Goal: Browse casually

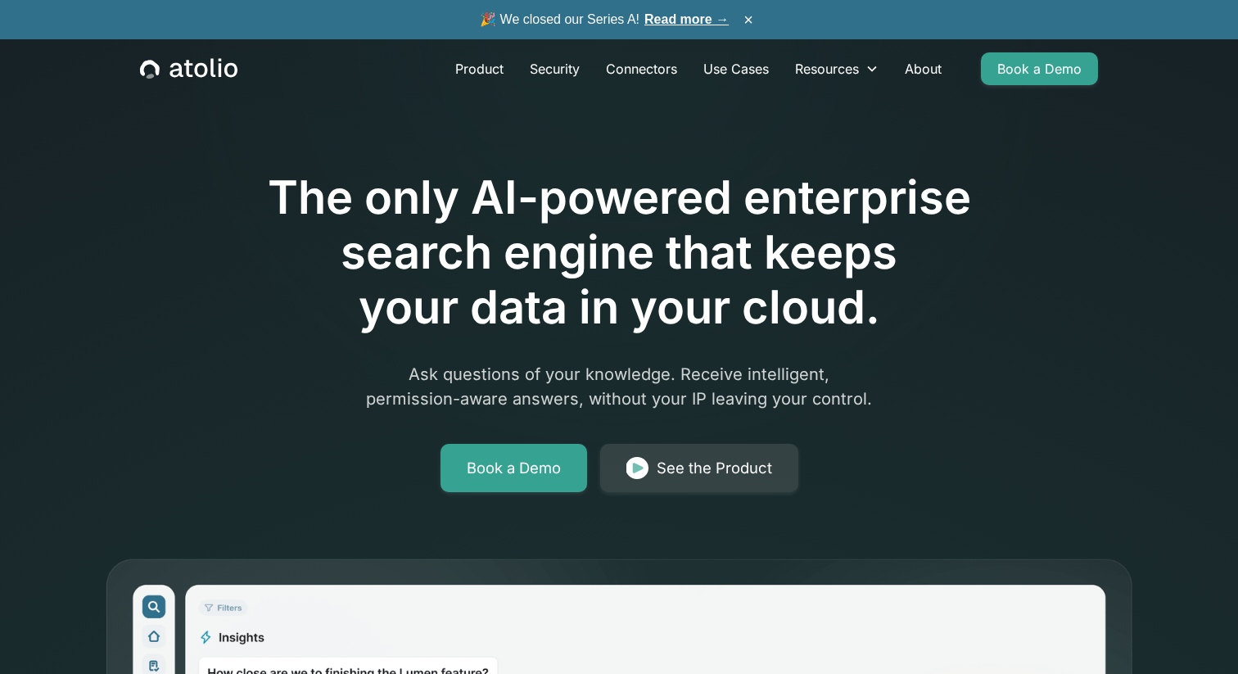
click at [470, 299] on h1 "The only AI-powered enterprise search engine that keeps your data in your cloud." at bounding box center [619, 252] width 838 height 165
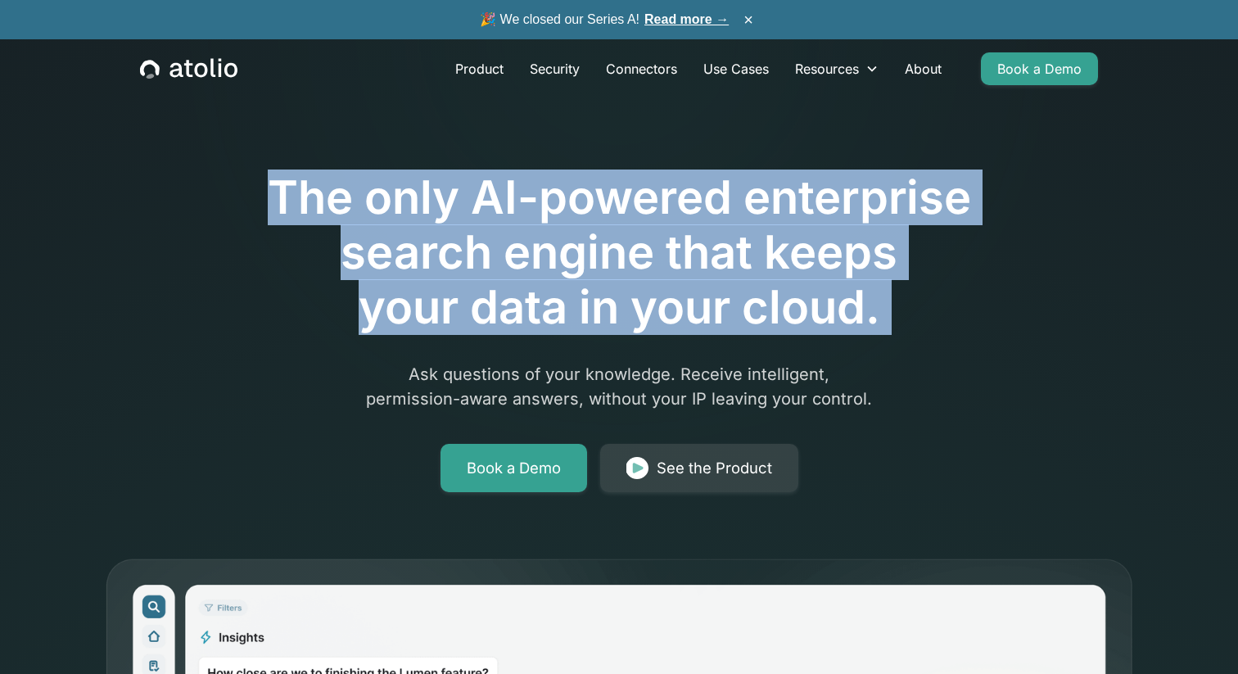
click at [470, 299] on h1 "The only AI-powered enterprise search engine that keeps your data in your cloud." at bounding box center [619, 252] width 838 height 165
click at [545, 299] on h1 "The only AI-powered enterprise search engine that keeps your data in your cloud." at bounding box center [619, 252] width 838 height 165
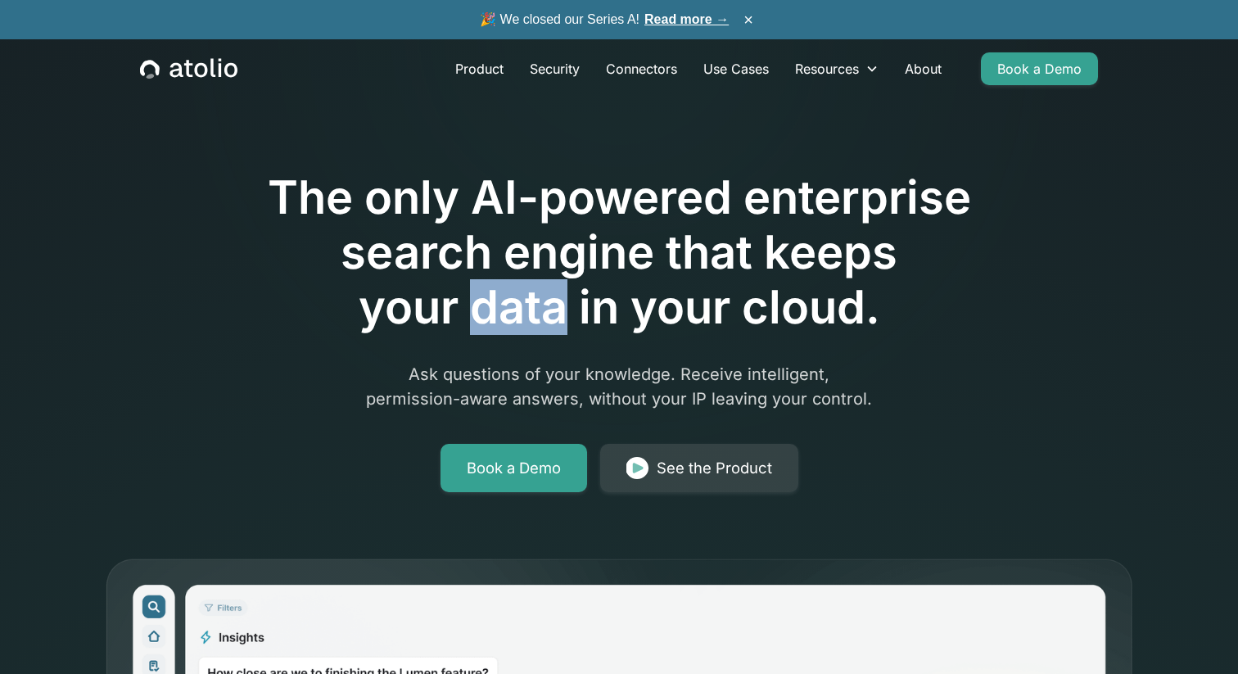
click at [545, 299] on h1 "The only AI-powered enterprise search engine that keeps your data in your cloud." at bounding box center [619, 252] width 838 height 165
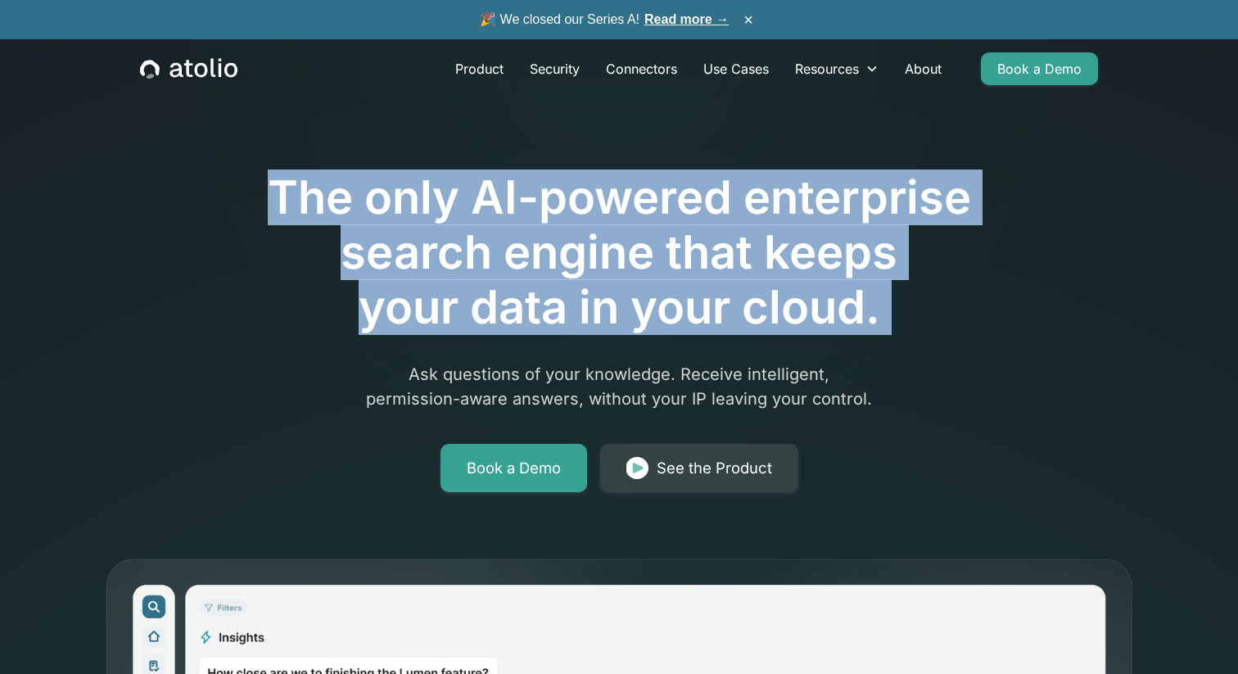
click at [545, 299] on h1 "The only AI-powered enterprise search engine that keeps your data in your cloud." at bounding box center [619, 252] width 838 height 165
click at [740, 258] on h1 "The only AI-powered enterprise search engine that keeps your data in your cloud." at bounding box center [619, 252] width 838 height 165
